Goal: Find specific page/section: Find specific page/section

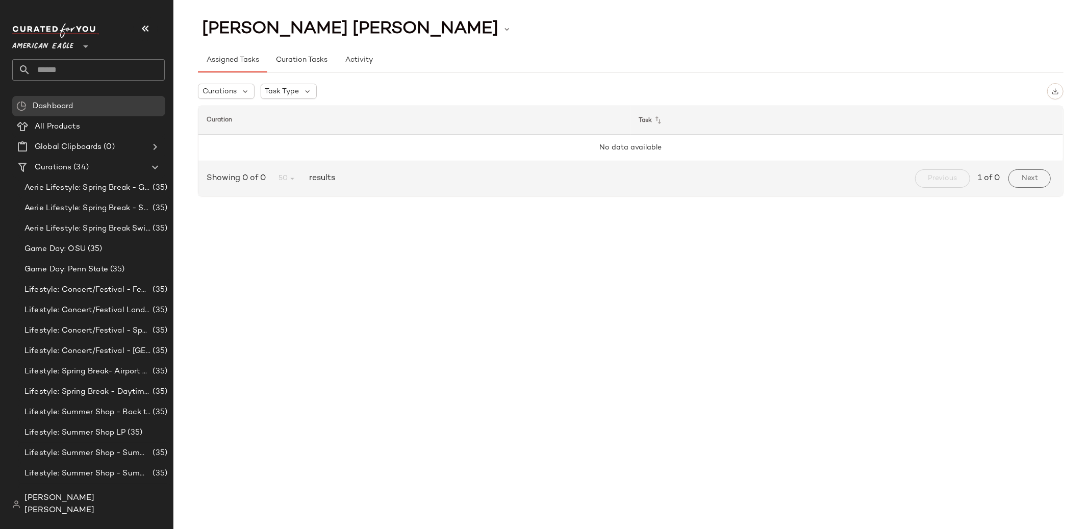
click at [82, 46] on icon at bounding box center [86, 46] width 12 height 12
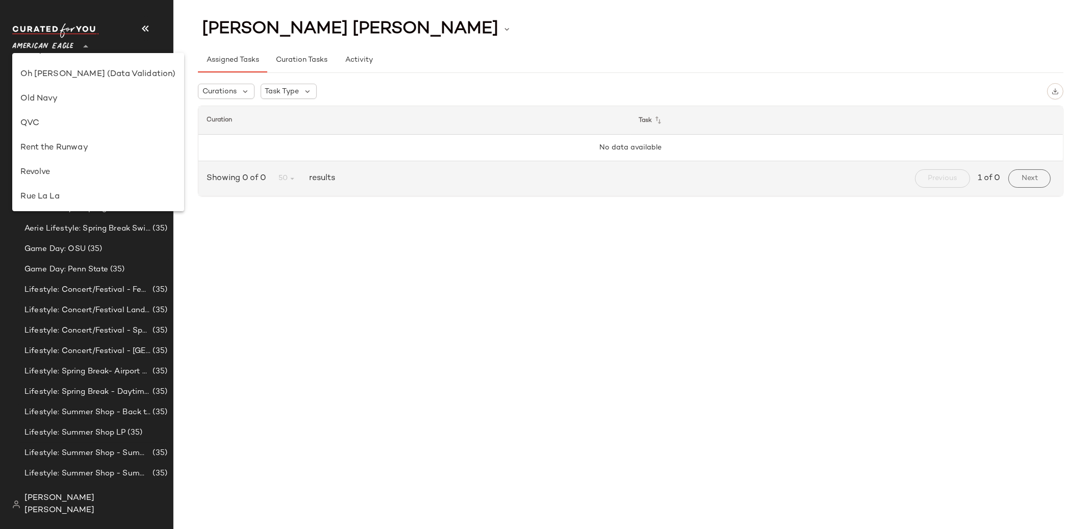
scroll to position [412, 0]
click at [72, 175] on div "Revolve" at bounding box center [97, 172] width 155 height 12
type input "**"
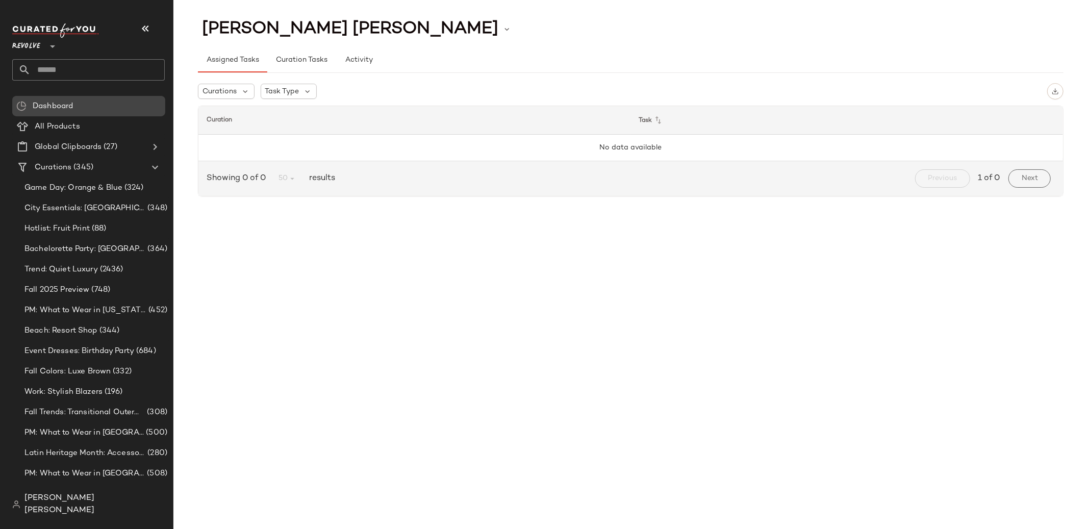
click at [110, 108] on div "Dashboard" at bounding box center [96, 106] width 132 height 12
click at [108, 120] on Products "All Products" at bounding box center [88, 126] width 153 height 20
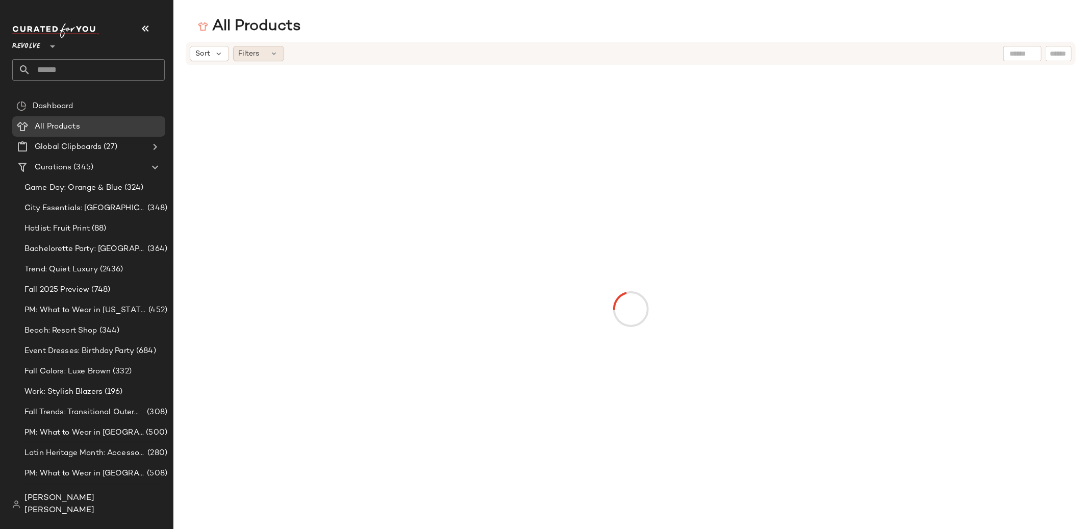
click at [268, 53] on div "Filters" at bounding box center [258, 53] width 51 height 15
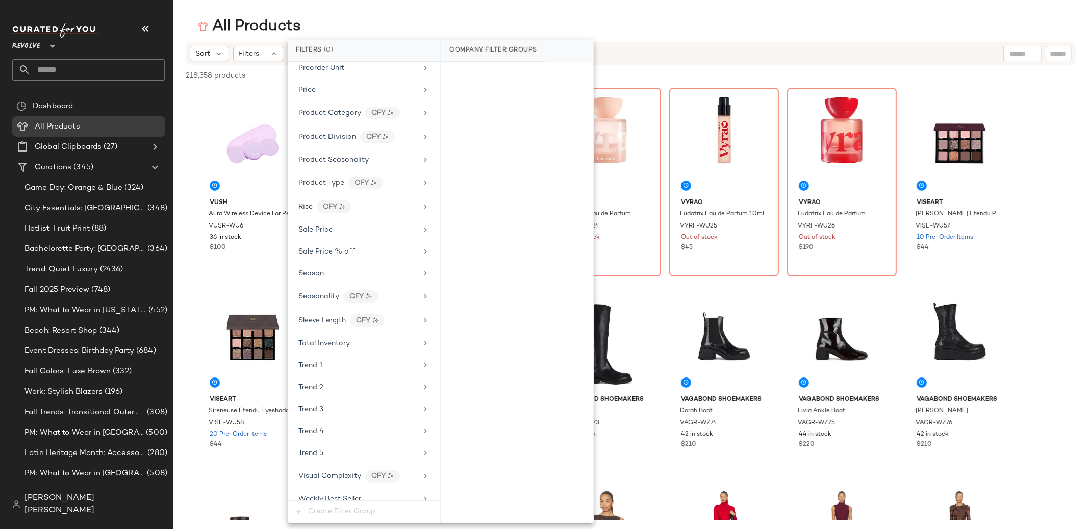
scroll to position [865, 0]
click at [108, 225] on div "Hotlist: Fruit Print (88)" at bounding box center [94, 229] width 146 height 12
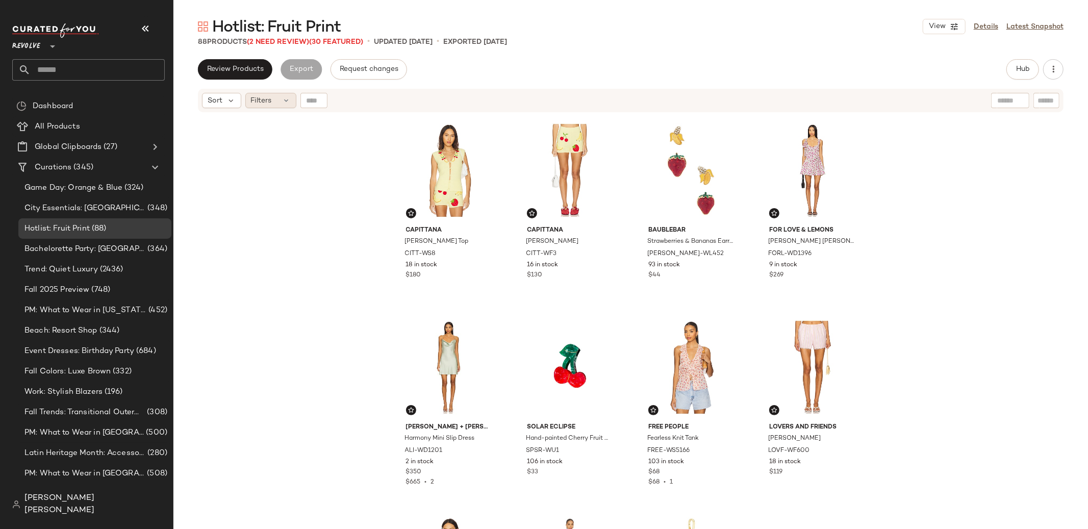
click at [283, 104] on icon at bounding box center [286, 100] width 8 height 8
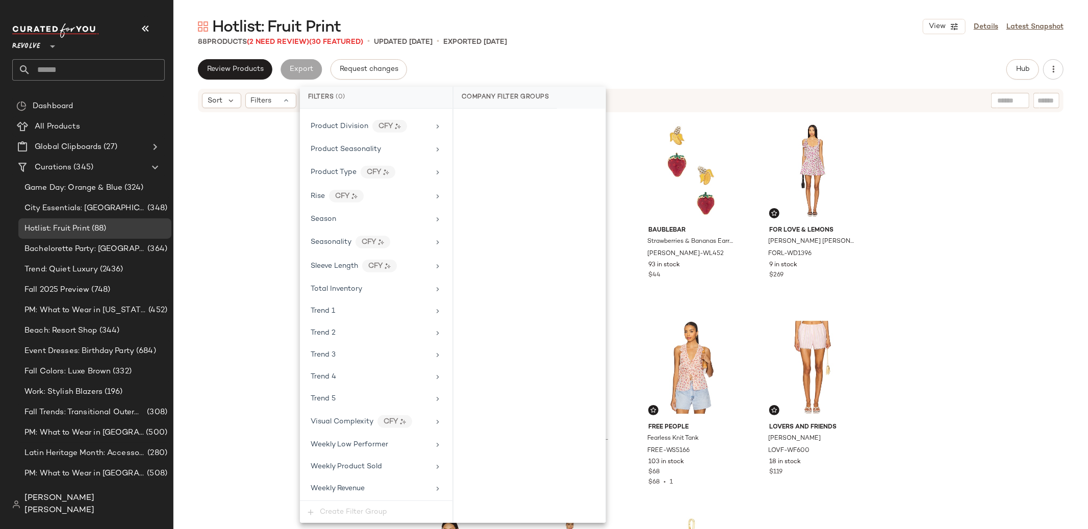
scroll to position [923, 0]
click at [236, 259] on div "Capittana Sasha Top CITT-WS8 18 in stock $180 Capittana Sasha Short CITT-WF3 16…" at bounding box center [630, 333] width 914 height 441
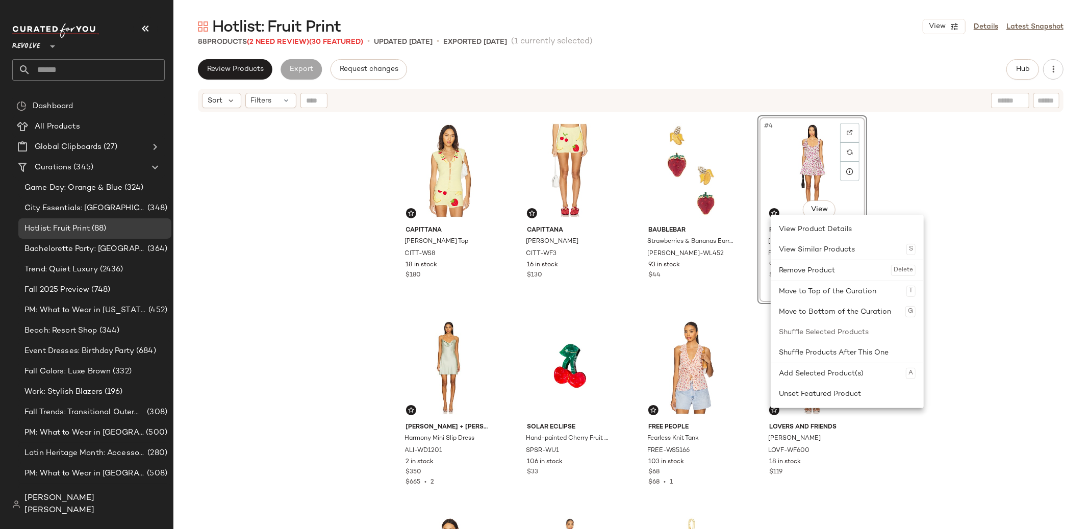
click at [890, 197] on div "Capittana [PERSON_NAME] Top CITT-WS8 18 in stock $180 Capittana Sasha Short CIT…" at bounding box center [630, 333] width 914 height 441
